Goal: Check status: Check status

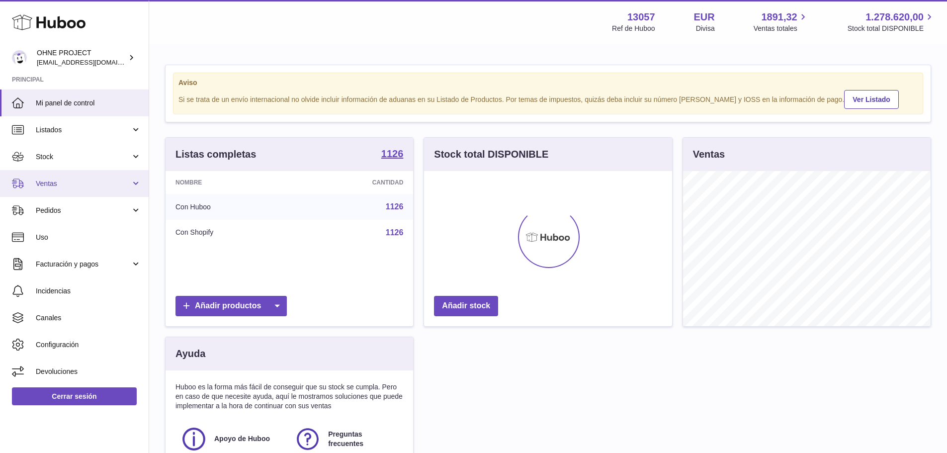
scroll to position [155, 248]
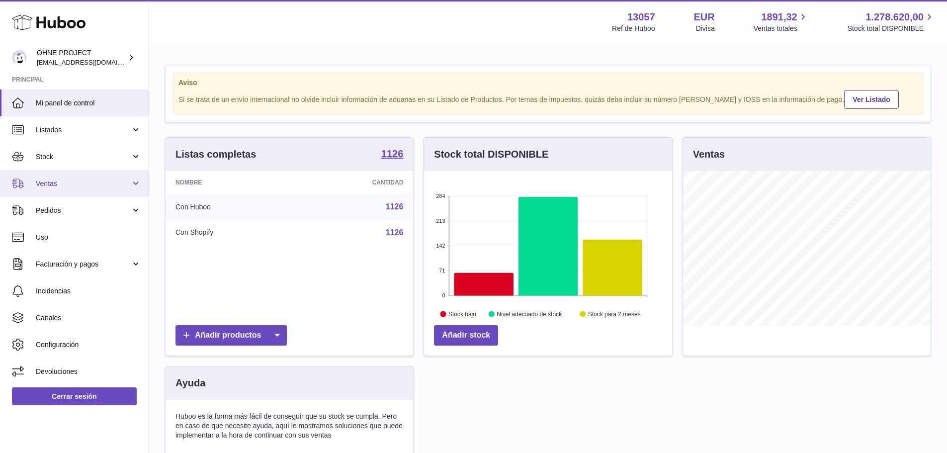
click at [80, 188] on span "Ventas" at bounding box center [83, 183] width 95 height 9
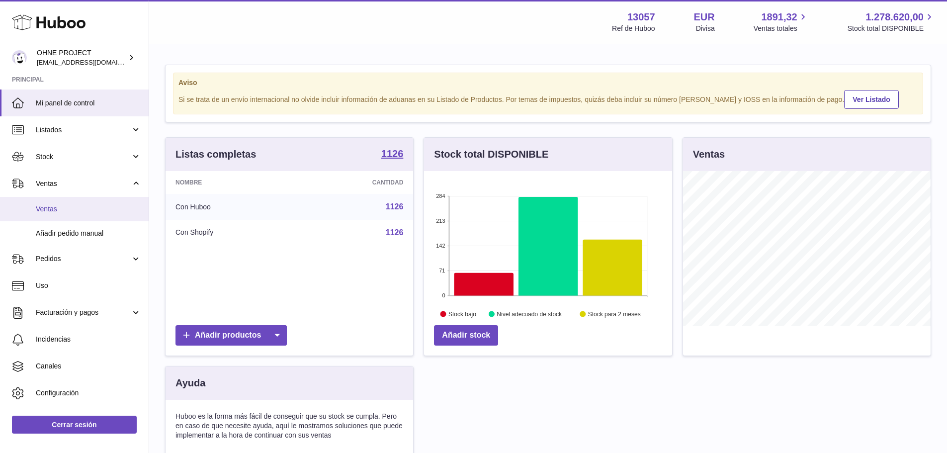
click at [80, 210] on span "Ventas" at bounding box center [88, 208] width 105 height 9
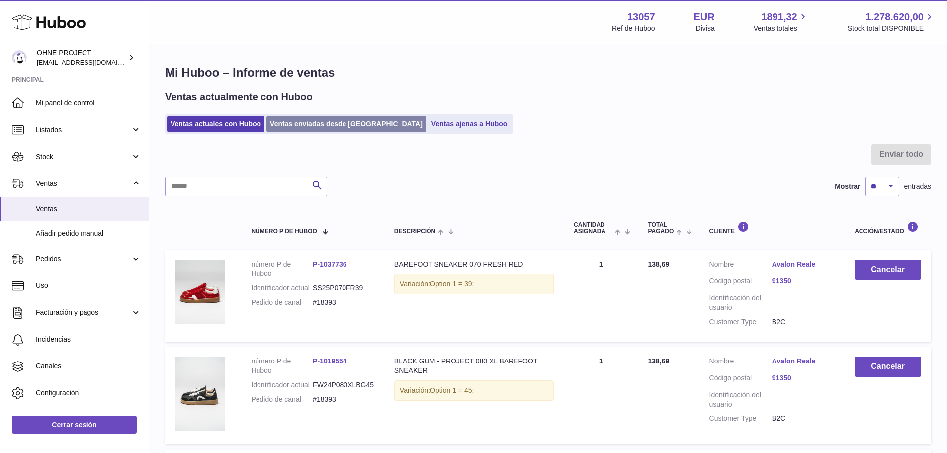
click at [329, 126] on link "Ventas enviadas desde [GEOGRAPHIC_DATA]" at bounding box center [347, 124] width 160 height 16
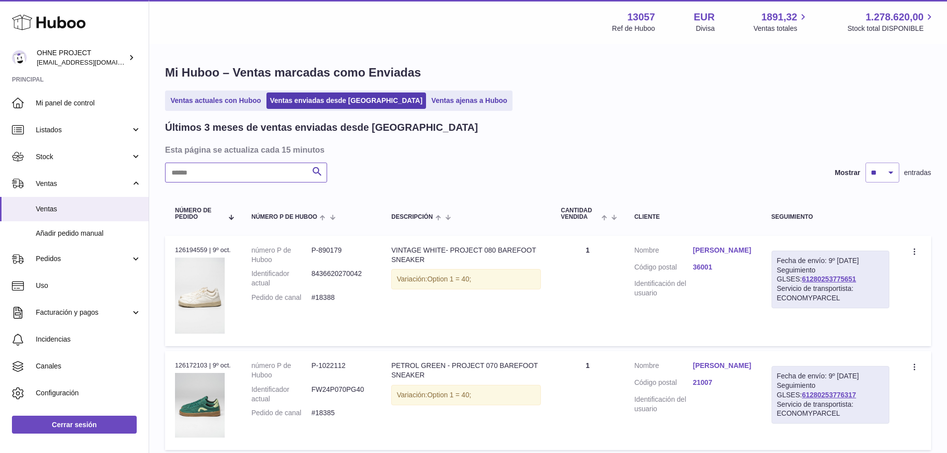
click at [264, 171] on input "text" at bounding box center [246, 173] width 162 height 20
paste input "*****"
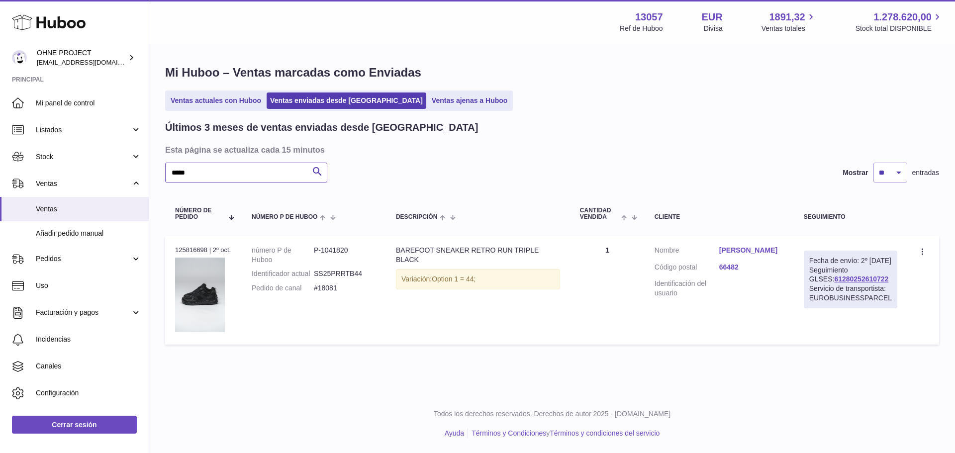
type input "*****"
click at [743, 249] on link "Vivian Klingler" at bounding box center [751, 250] width 65 height 9
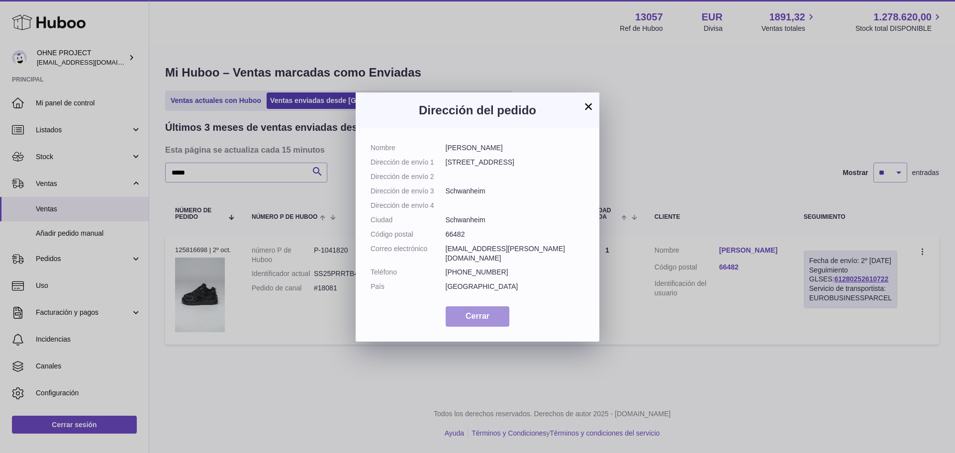
click at [471, 320] on span "Cerrar" at bounding box center [477, 316] width 24 height 8
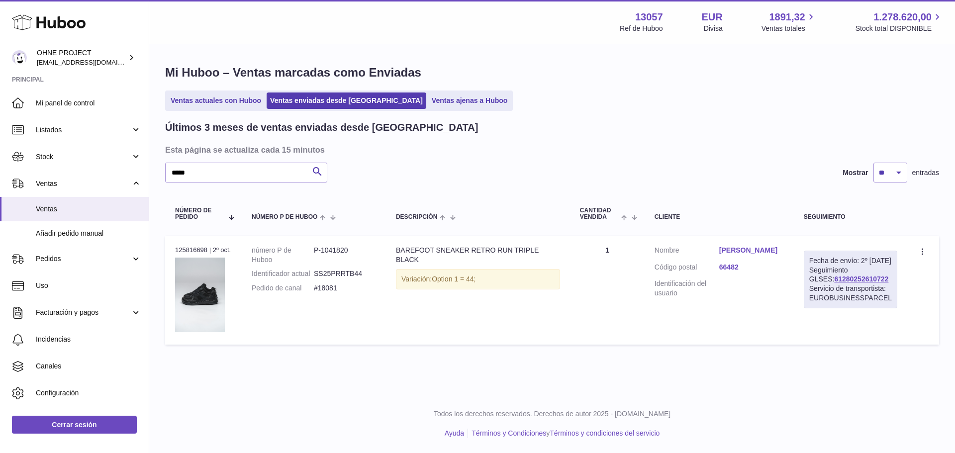
drag, startPoint x: 868, startPoint y: 287, endPoint x: 808, endPoint y: 287, distance: 60.7
click at [808, 287] on div "Fecha de envío: 2º oct. 2025 Seguimiento GLSES: 61280252610722 Servicio de tran…" at bounding box center [850, 280] width 93 height 58
copy link "61280252610722"
